Goal: Obtain resource: Obtain resource

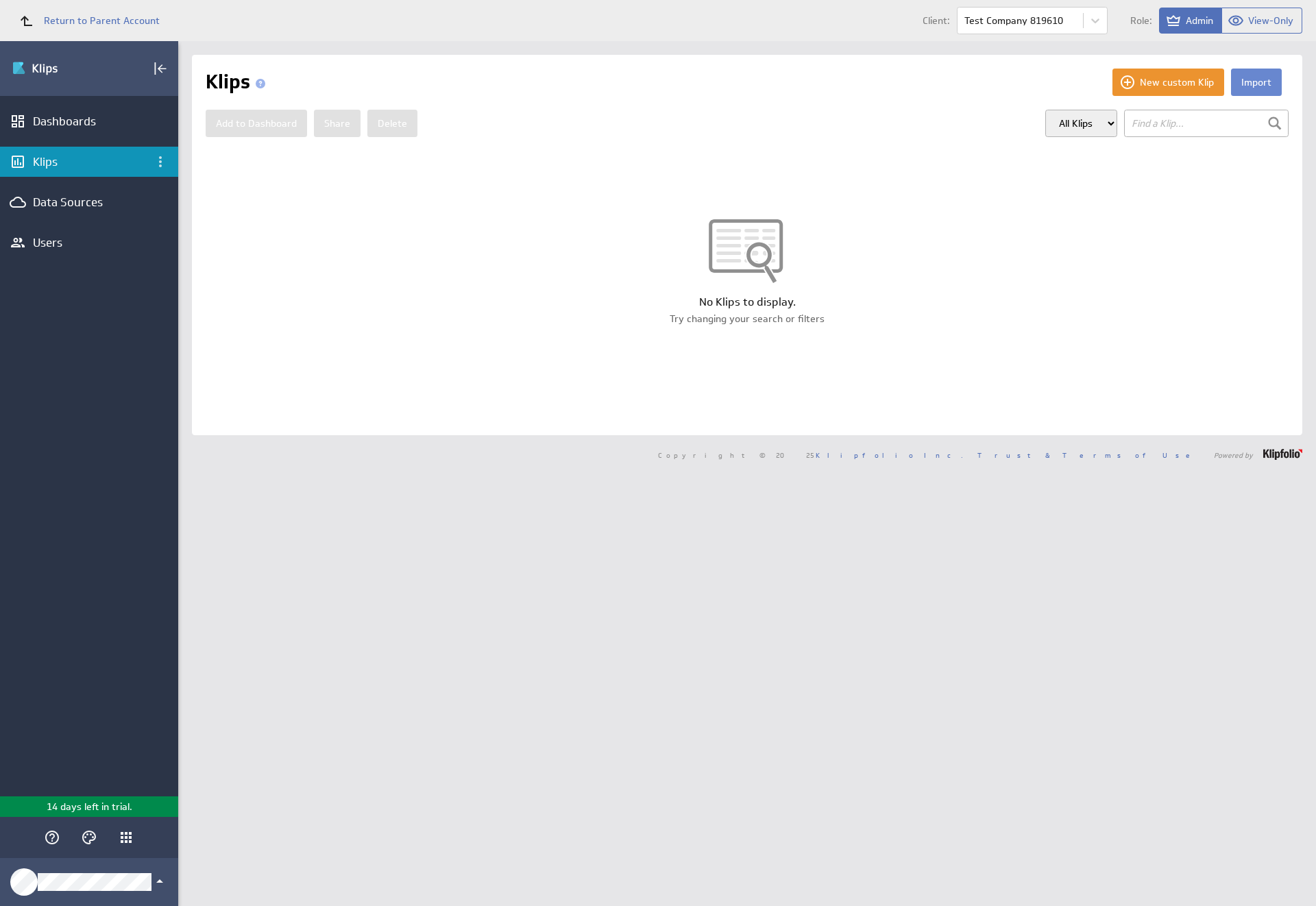
click at [1246, 83] on button "Import" at bounding box center [1256, 83] width 50 height 28
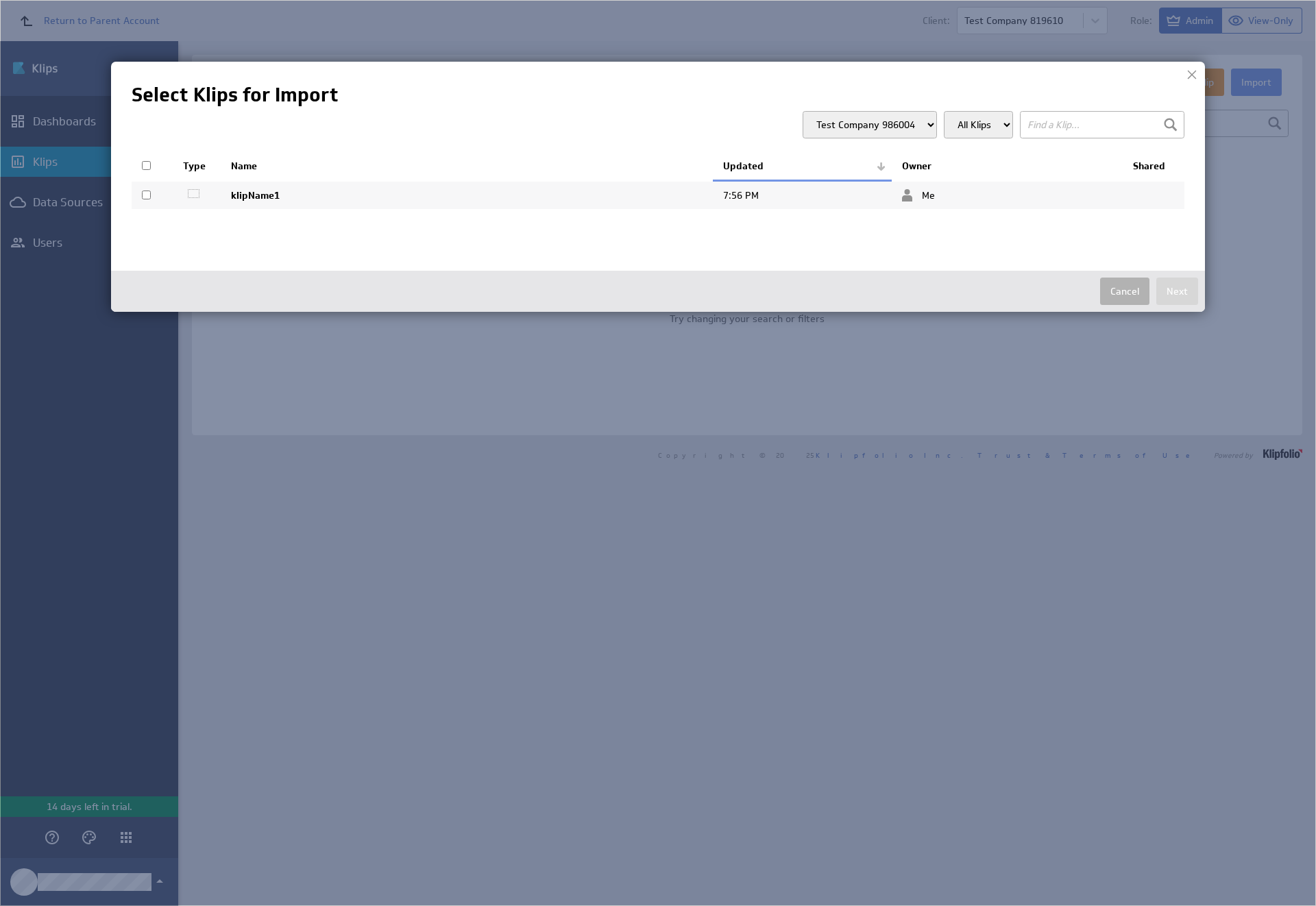
click at [146, 195] on input "checkbox" at bounding box center [146, 195] width 9 height 9
checkbox input "true"
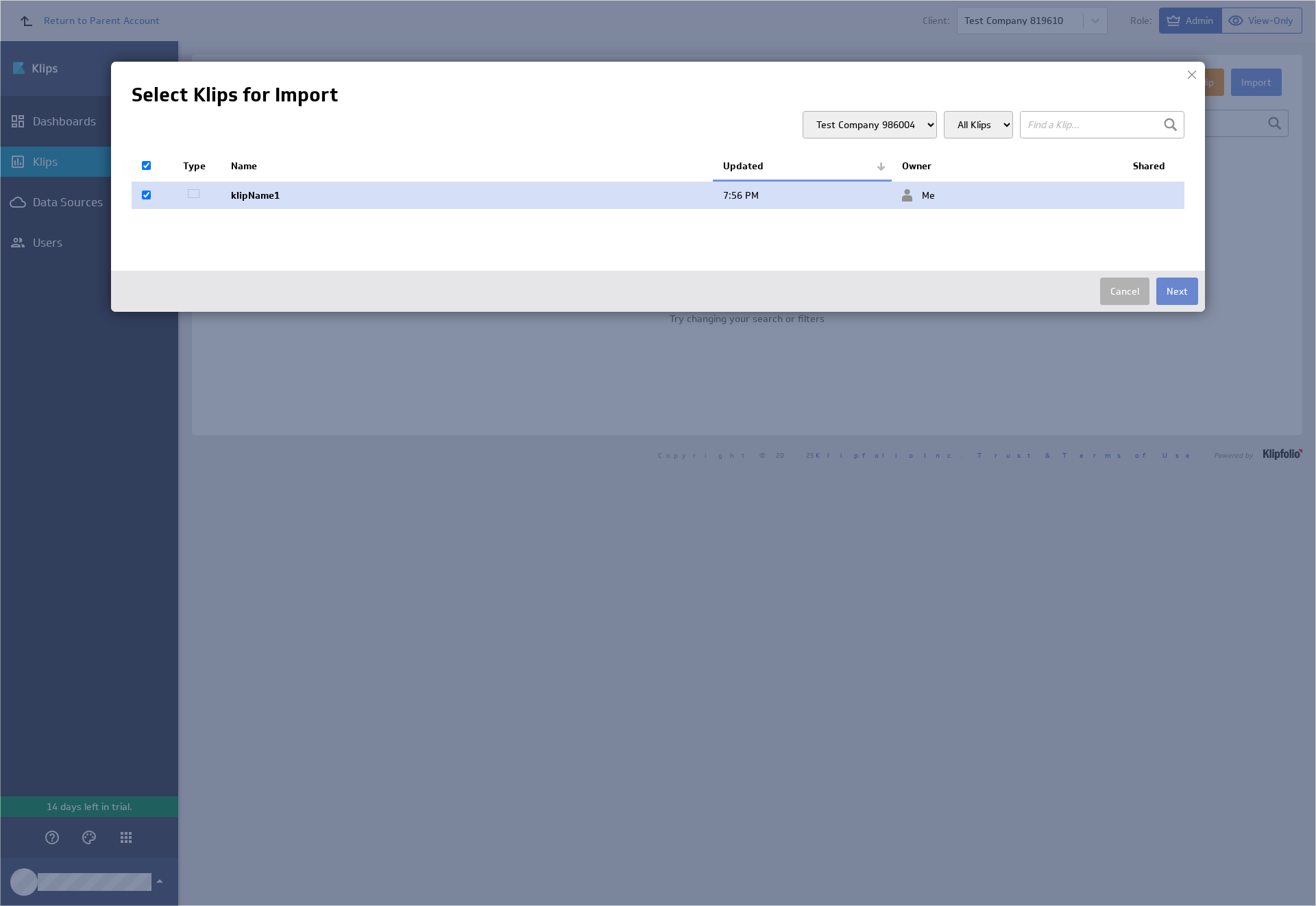
click at [1177, 291] on button "Next" at bounding box center [1177, 292] width 42 height 28
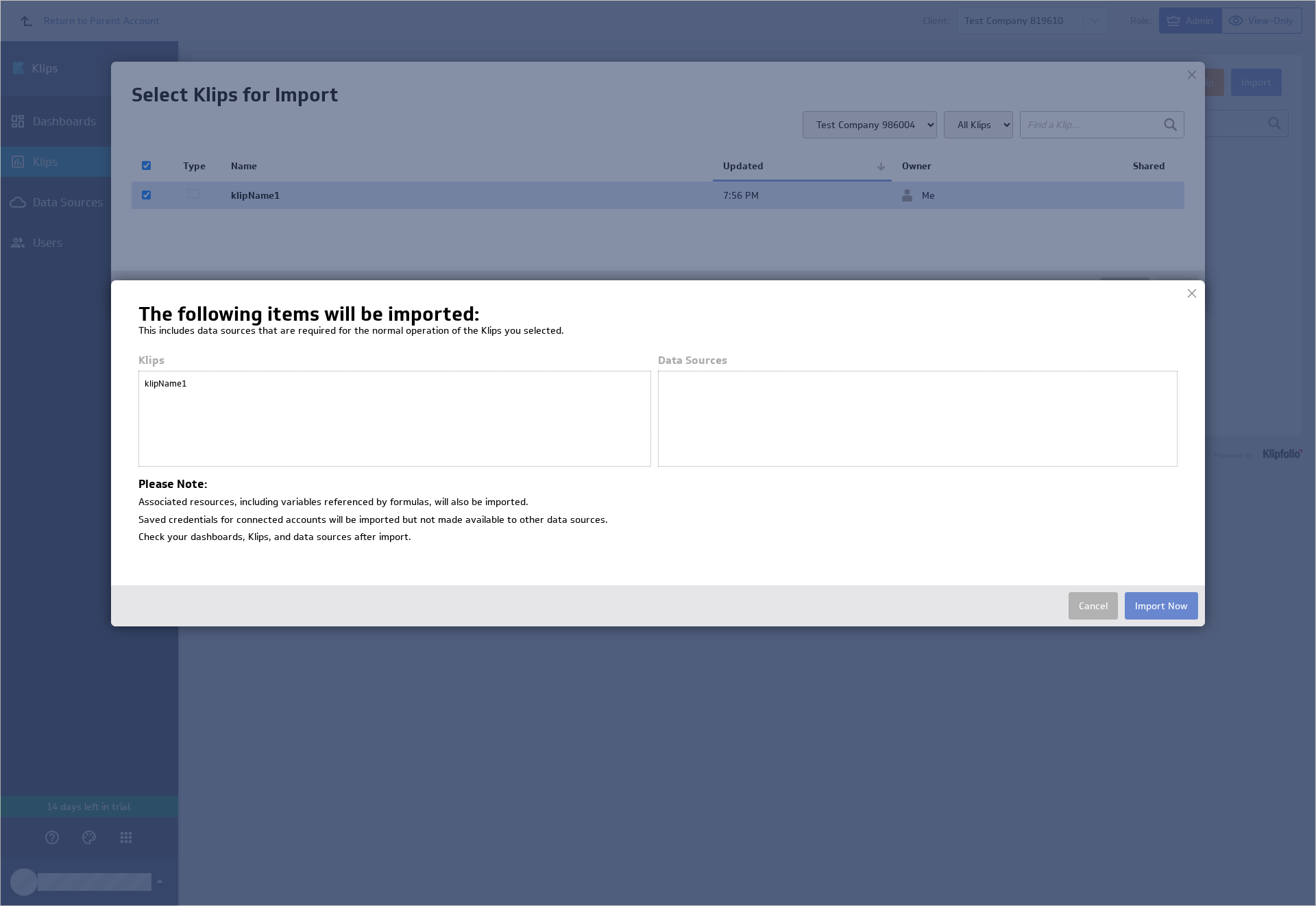
click at [1161, 605] on button "Import Now" at bounding box center [1161, 606] width 73 height 28
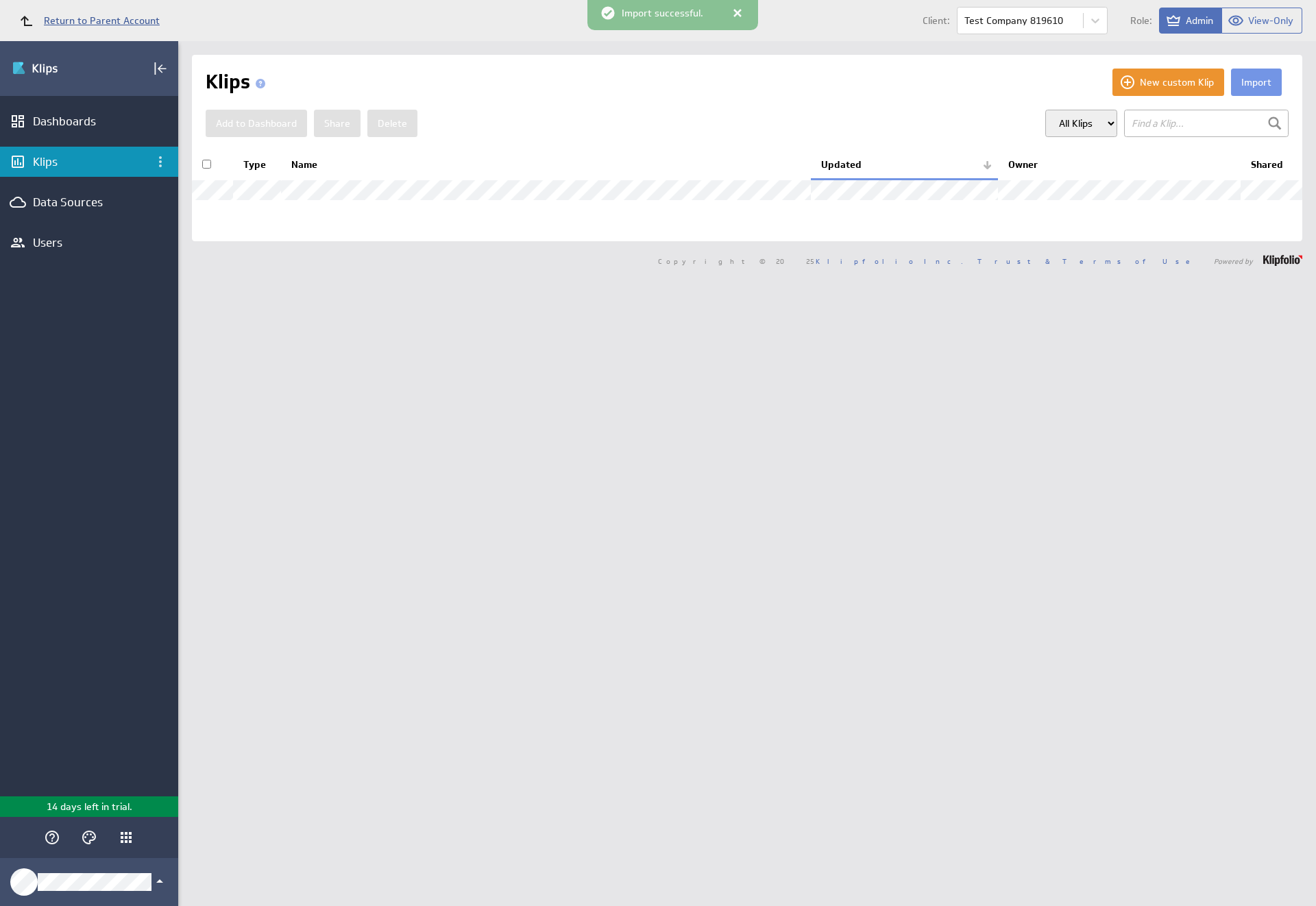
click at [83, 21] on span "Return to Parent Account" at bounding box center [101, 20] width 116 height 10
